Goal: Information Seeking & Learning: Learn about a topic

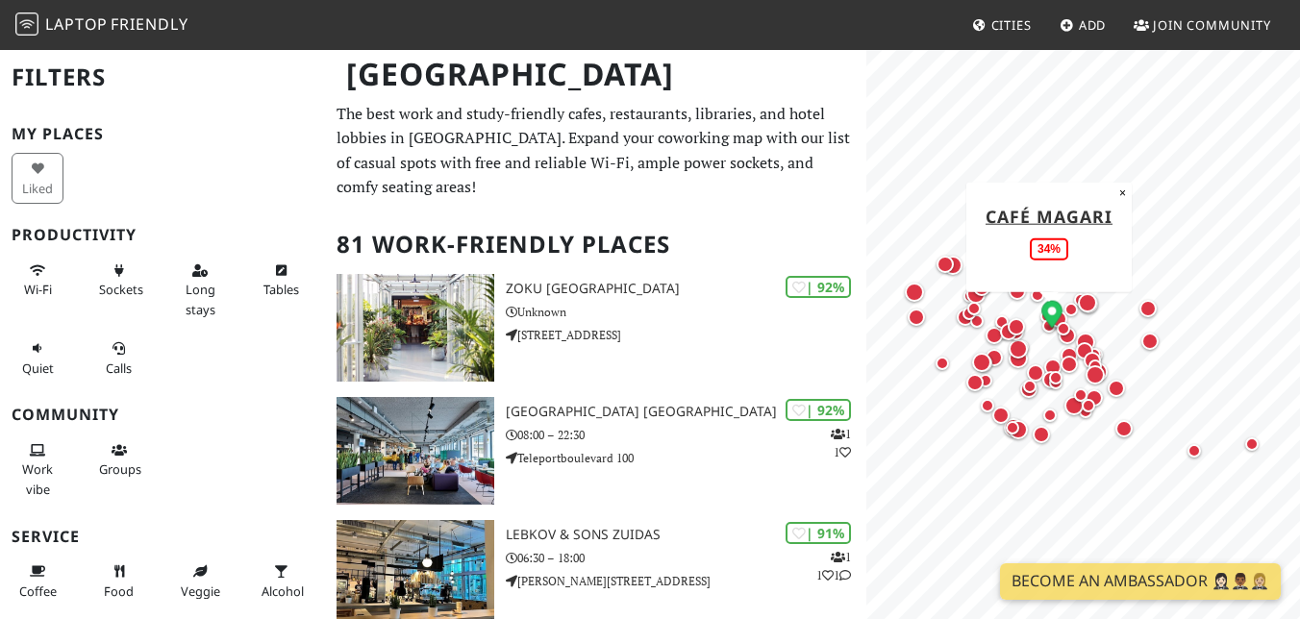
click at [1046, 336] on div "Map marker" at bounding box center [1049, 325] width 23 height 23
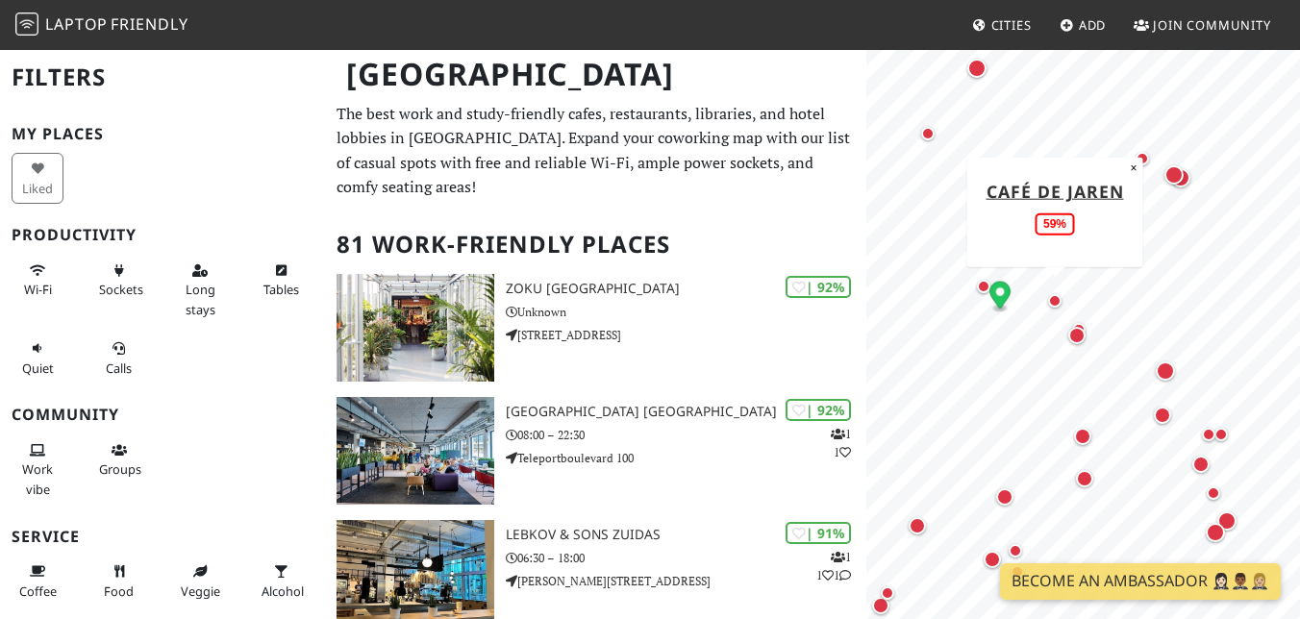
click at [1048, 305] on div "Map marker" at bounding box center [1055, 300] width 23 height 23
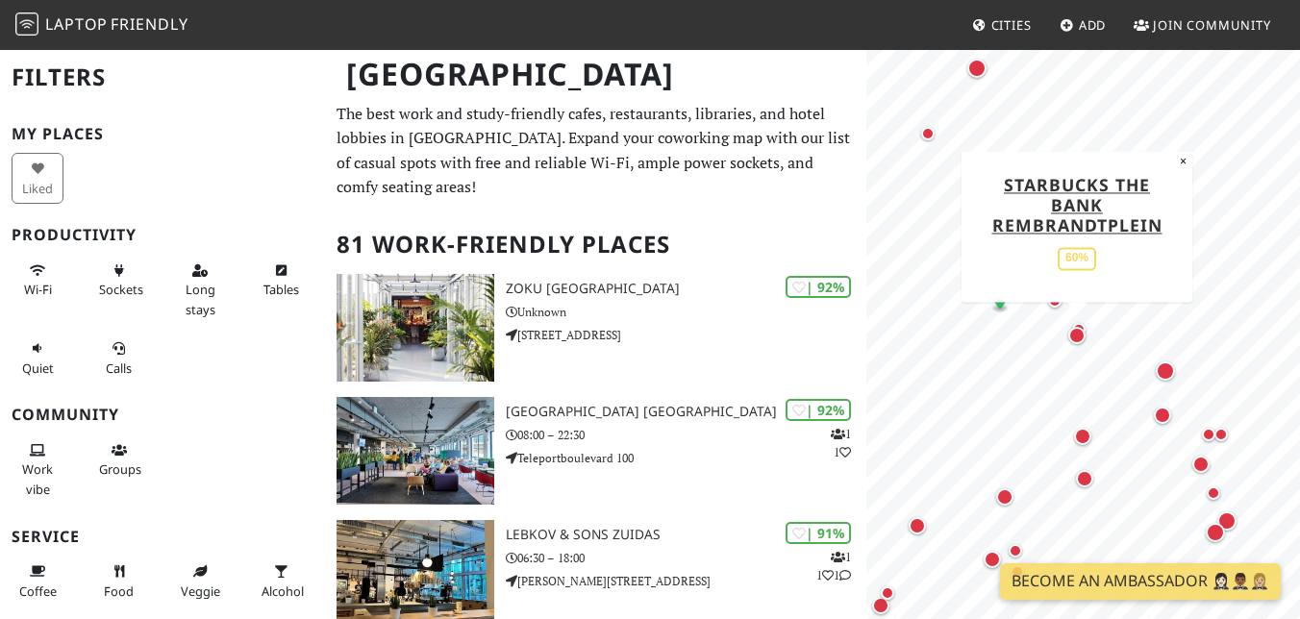
click at [1075, 334] on div "Map marker" at bounding box center [1077, 335] width 17 height 17
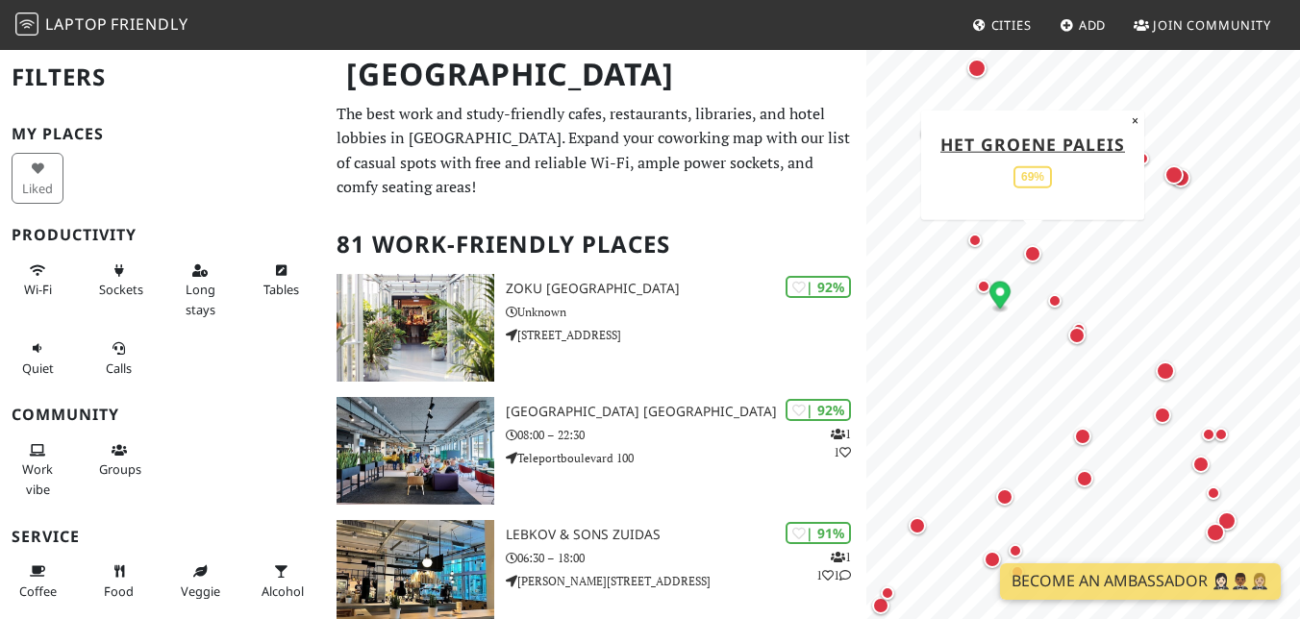
click at [1030, 253] on div "Map marker" at bounding box center [1032, 253] width 17 height 17
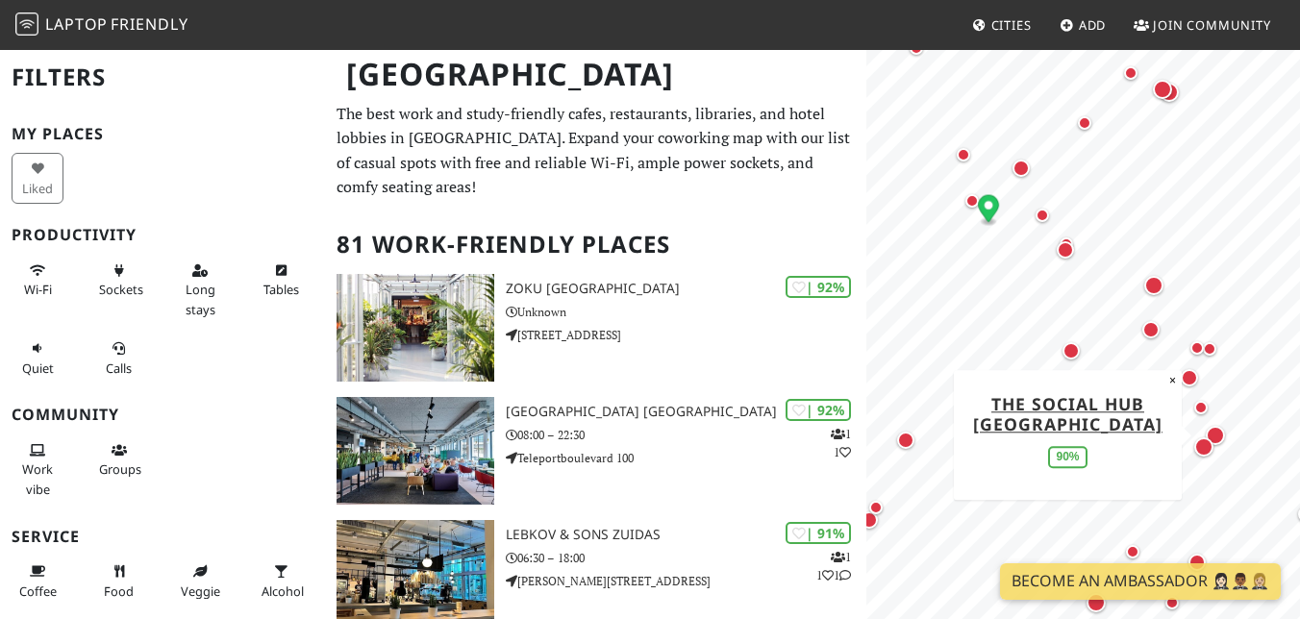
click at [1221, 432] on div "Map marker" at bounding box center [1215, 435] width 19 height 19
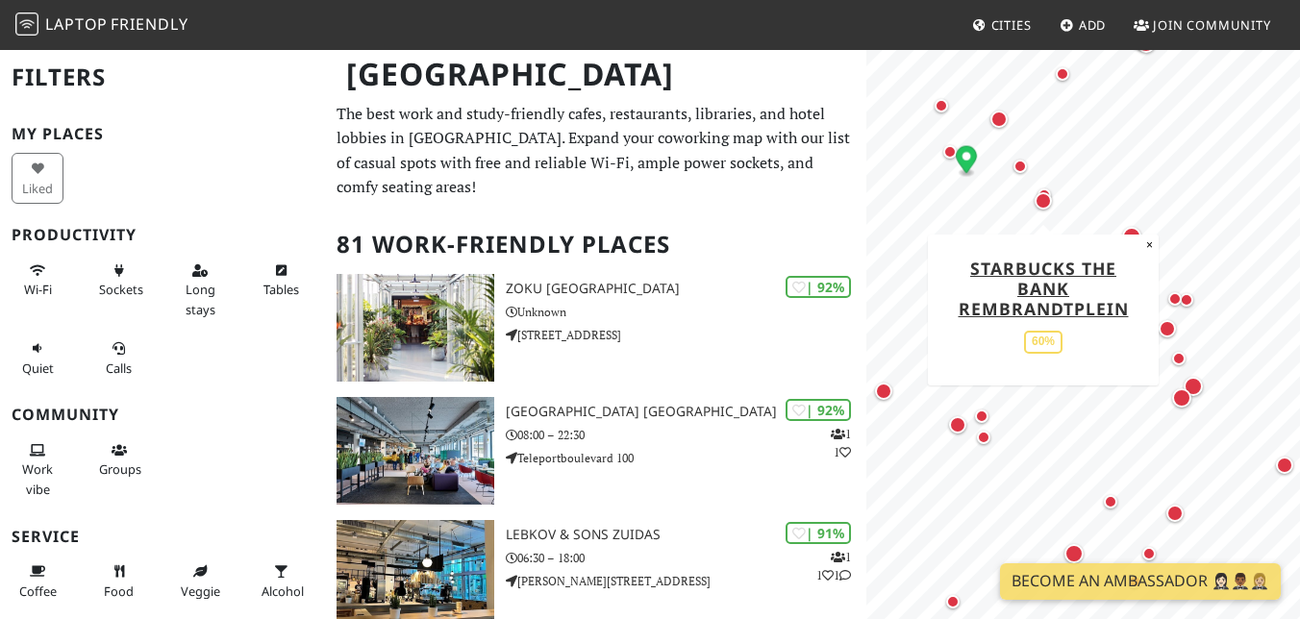
click at [1041, 208] on div "Map marker" at bounding box center [1043, 200] width 17 height 17
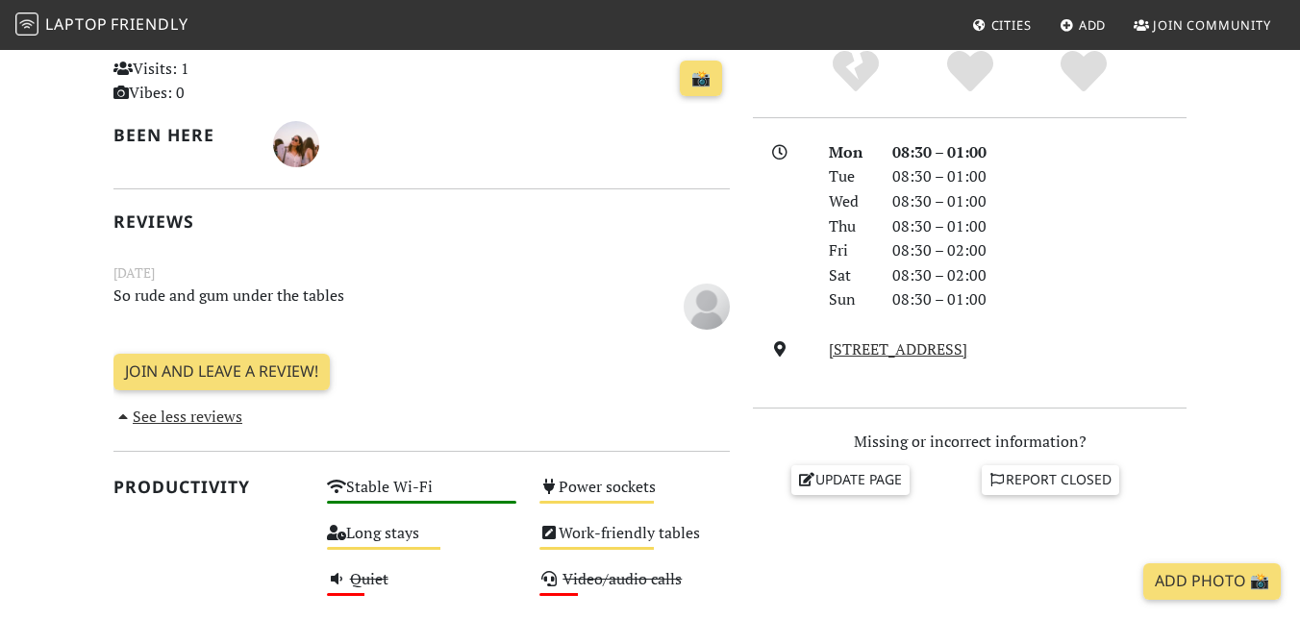
scroll to position [457, 0]
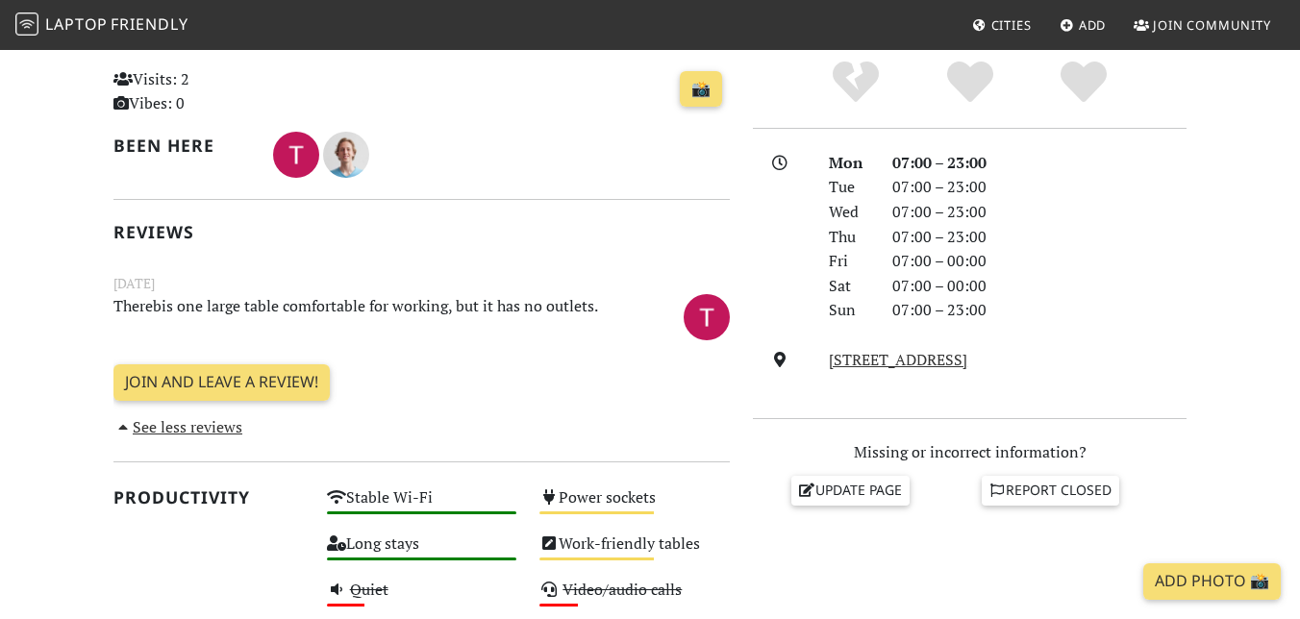
scroll to position [457, 0]
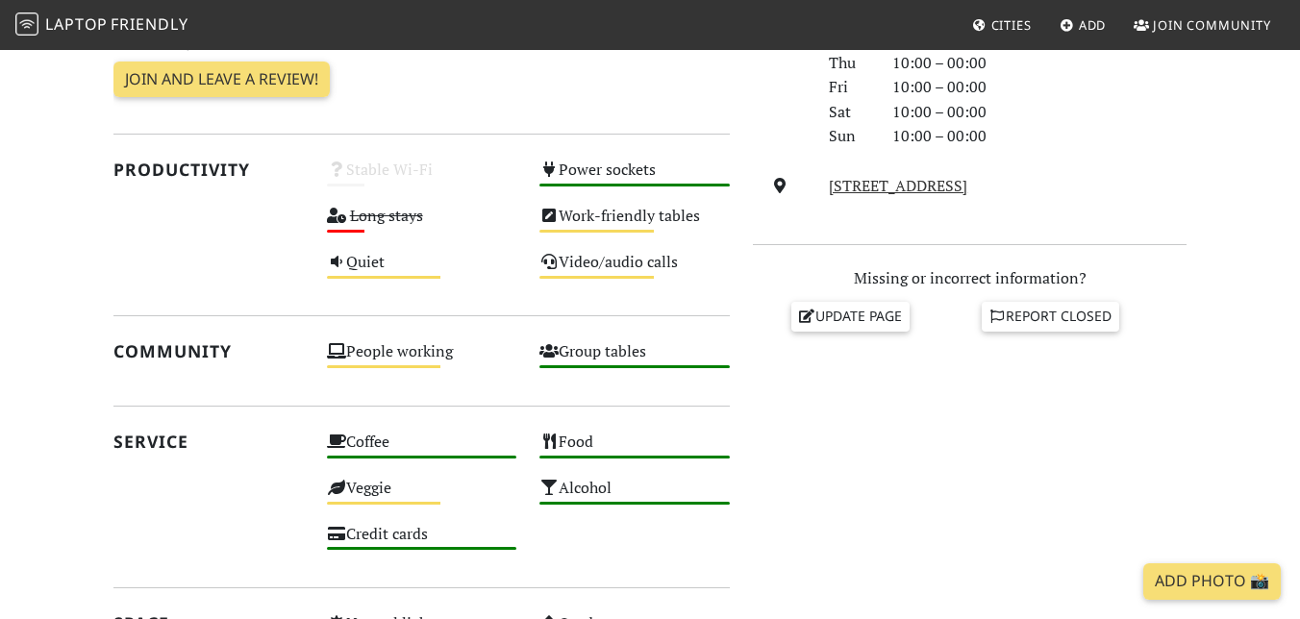
scroll to position [615, 0]
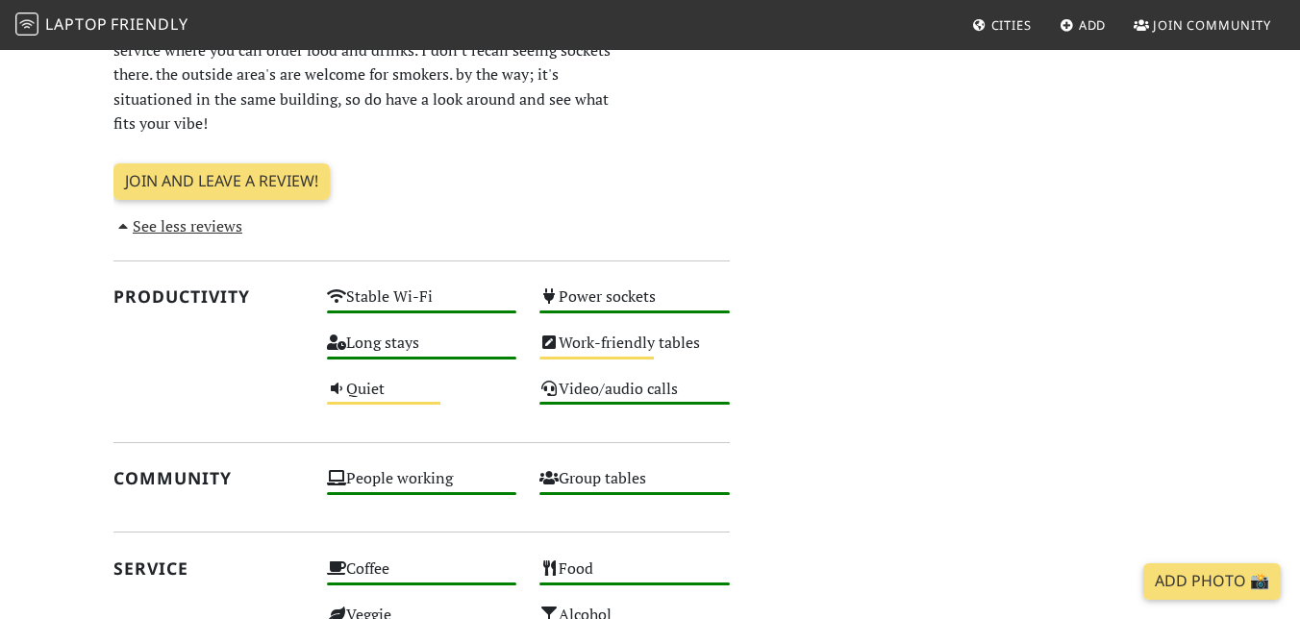
scroll to position [884, 0]
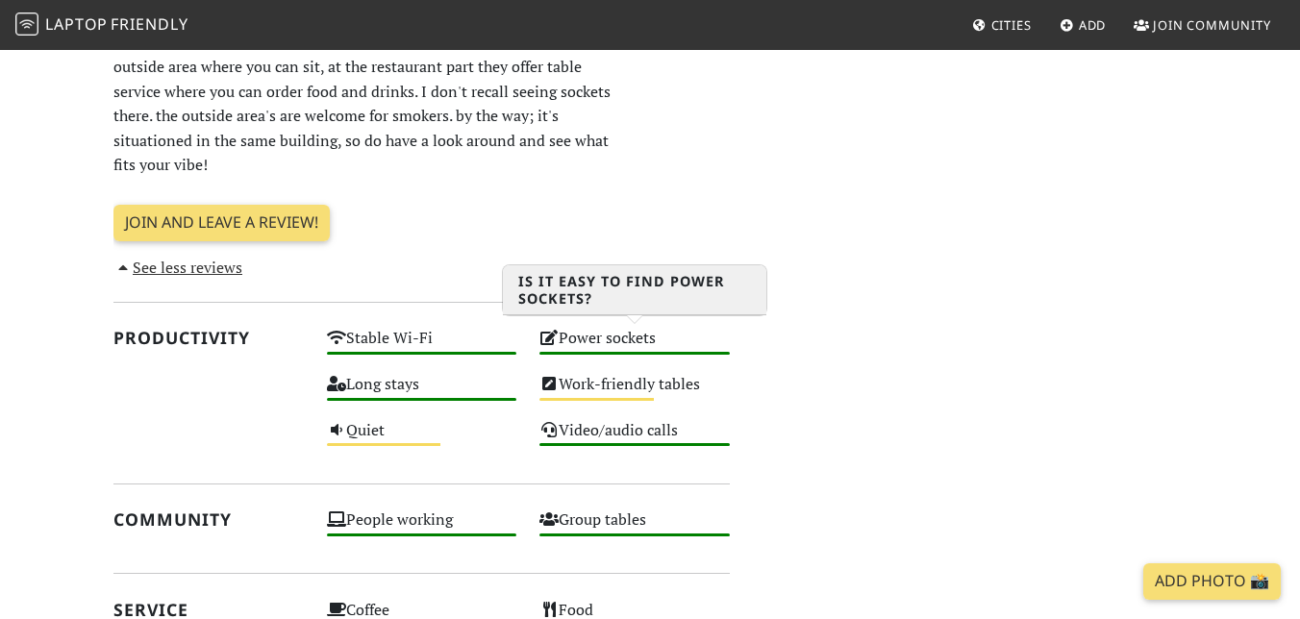
click at [622, 334] on div "Power sockets High" at bounding box center [635, 347] width 214 height 46
